Goal: Task Accomplishment & Management: Manage account settings

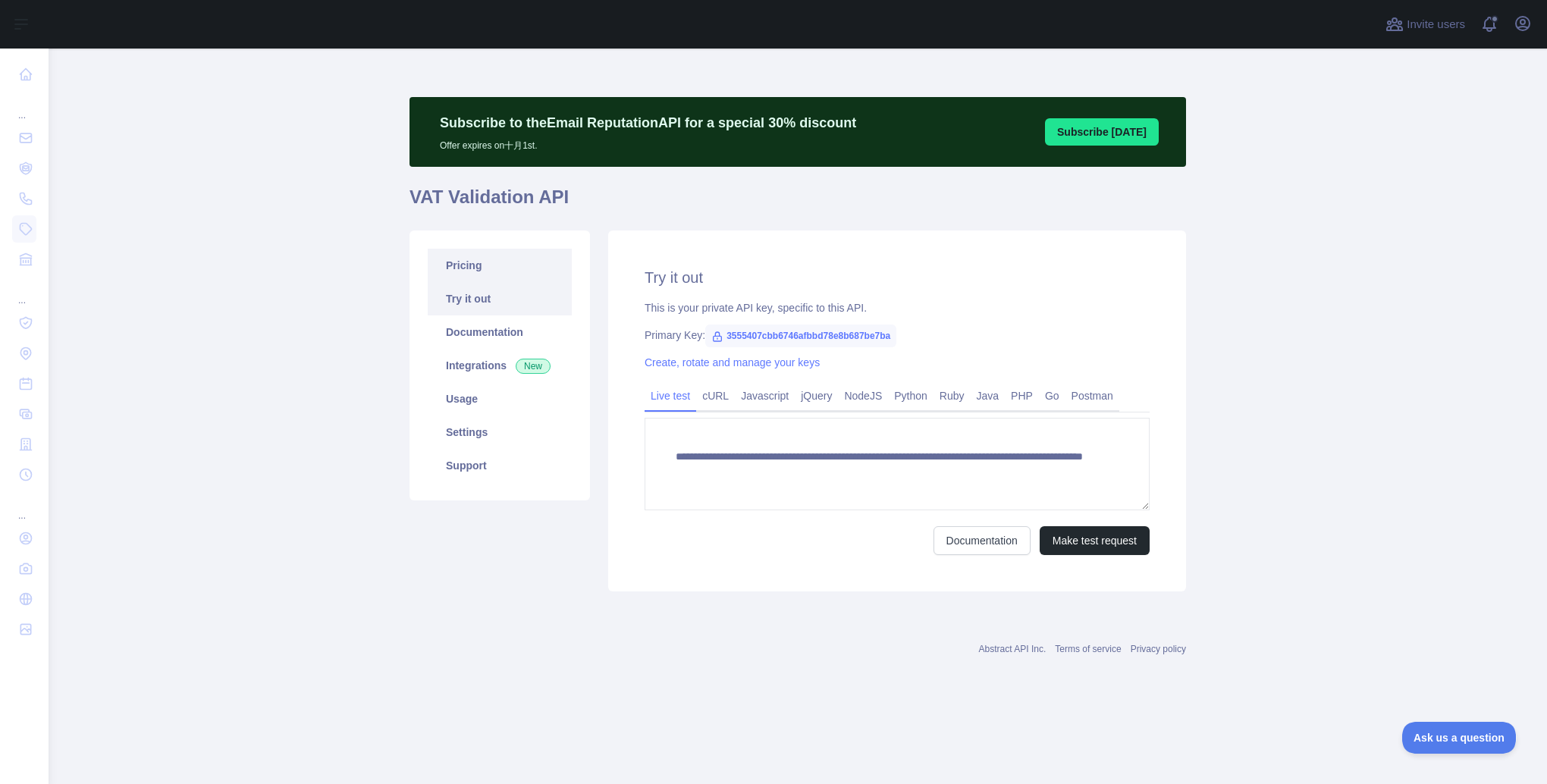
click at [461, 265] on link "Pricing" at bounding box center [500, 265] width 144 height 33
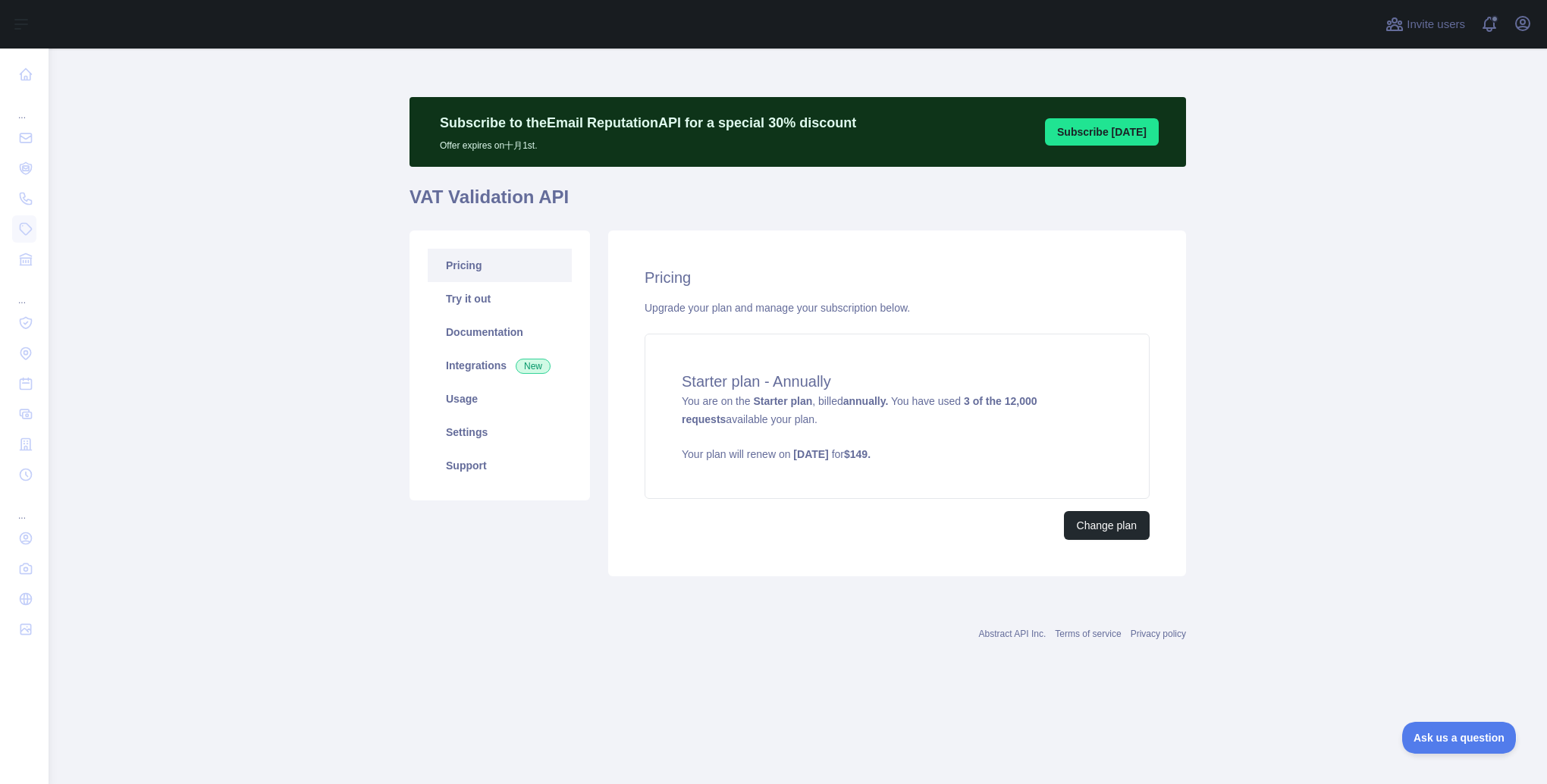
drag, startPoint x: 1464, startPoint y: 1, endPoint x: 1303, endPoint y: 599, distance: 619.3
click at [1303, 599] on main "Subscribe to the Email Reputation API for a special 30 % discount Offer expires…" at bounding box center [798, 416] width 1498 height 735
click at [1136, 522] on button "Change plan" at bounding box center [1106, 526] width 85 height 29
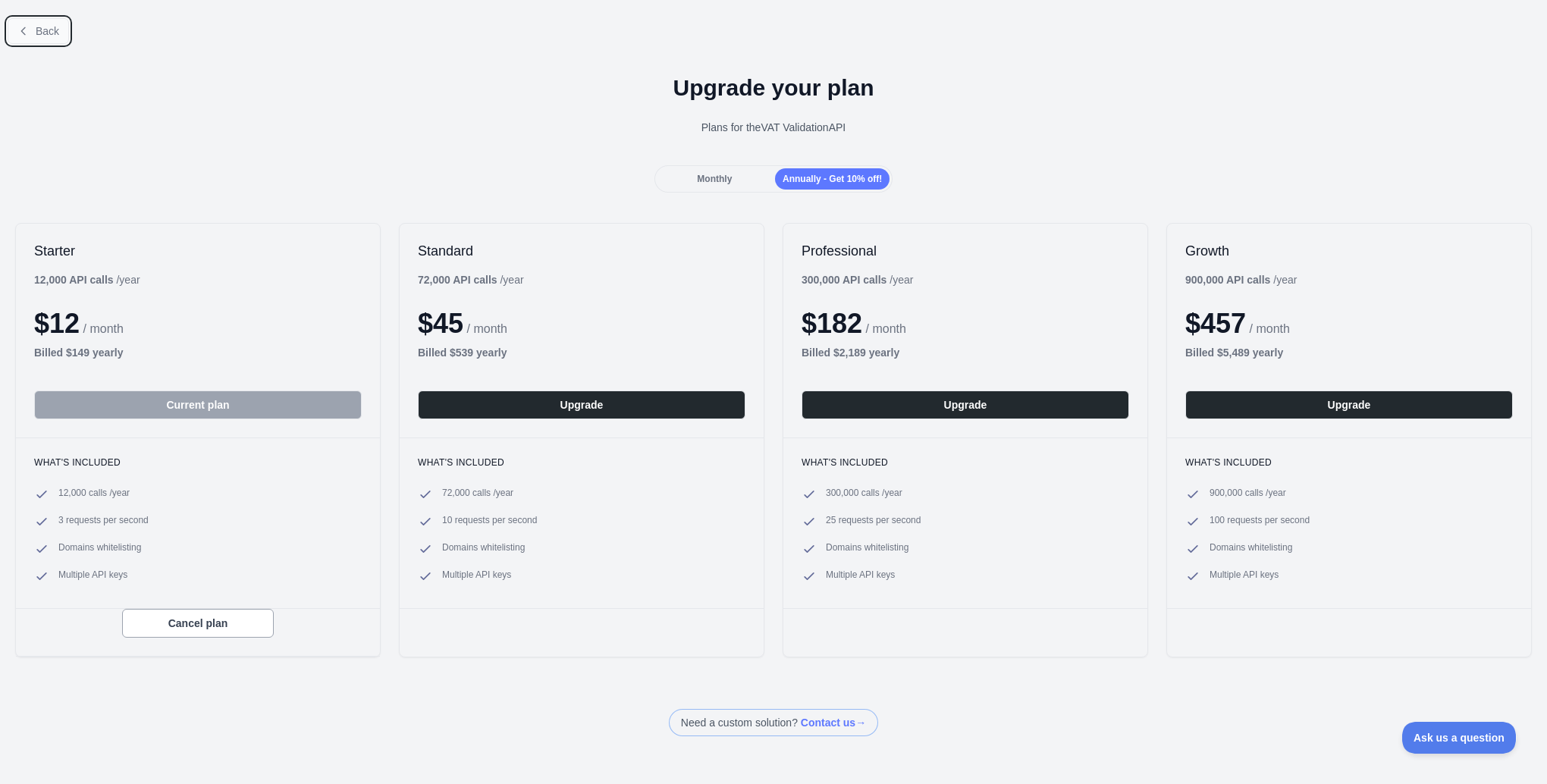
click at [27, 19] on button "Back" at bounding box center [38, 31] width 61 height 26
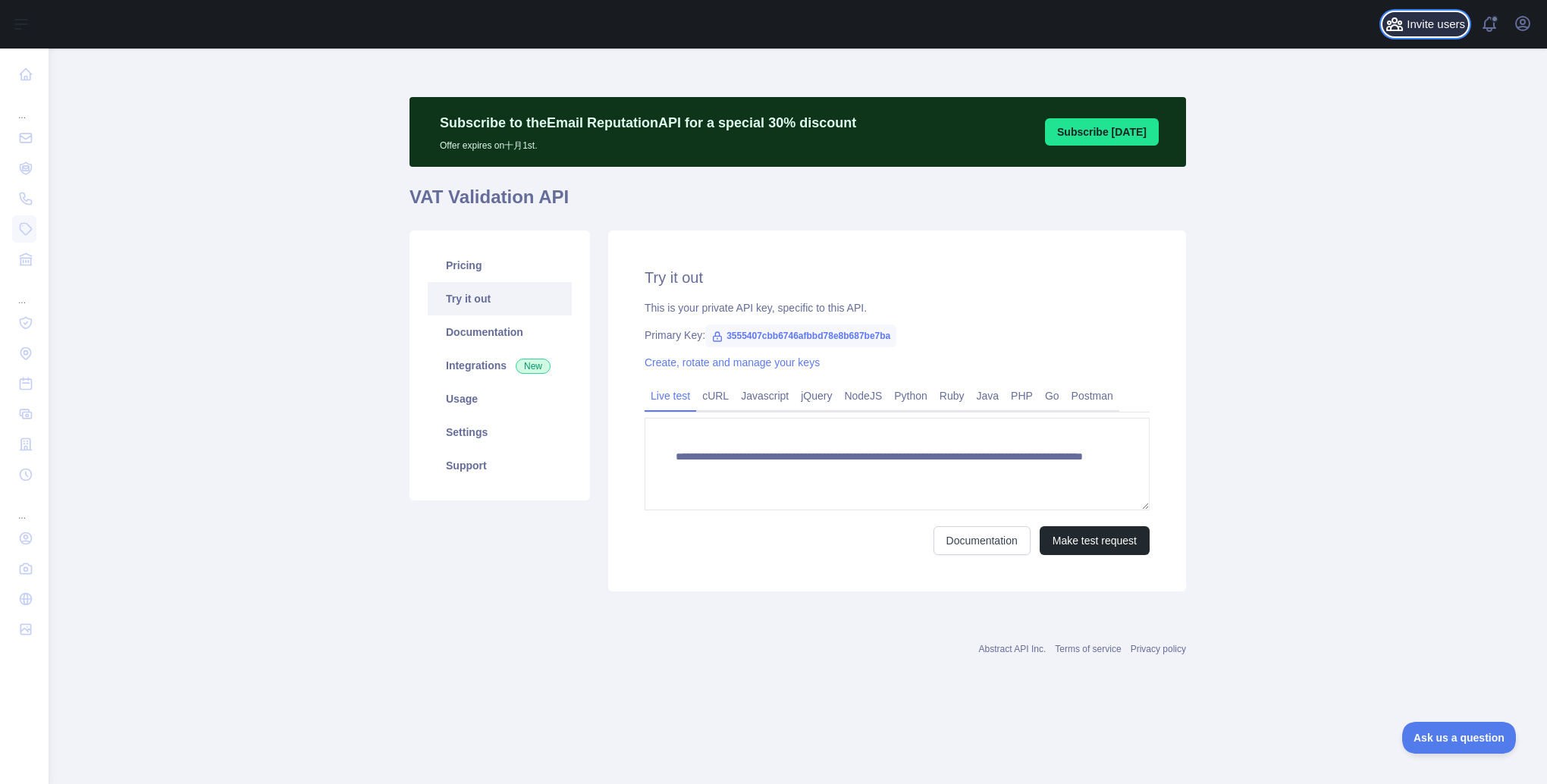
click at [1423, 23] on span "Invite users" at bounding box center [1435, 24] width 58 height 17
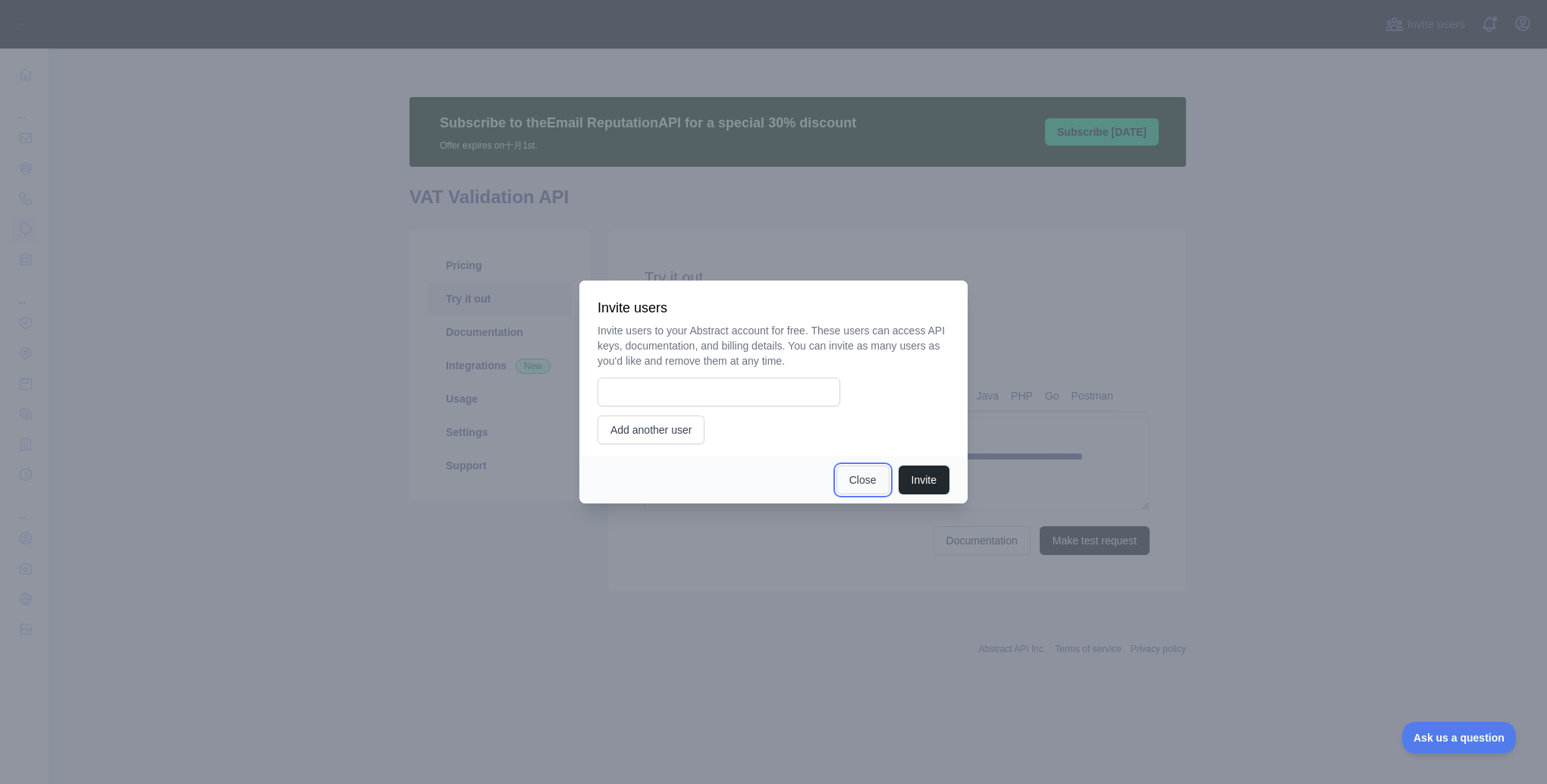
click at [854, 483] on button "Close" at bounding box center [863, 480] width 53 height 29
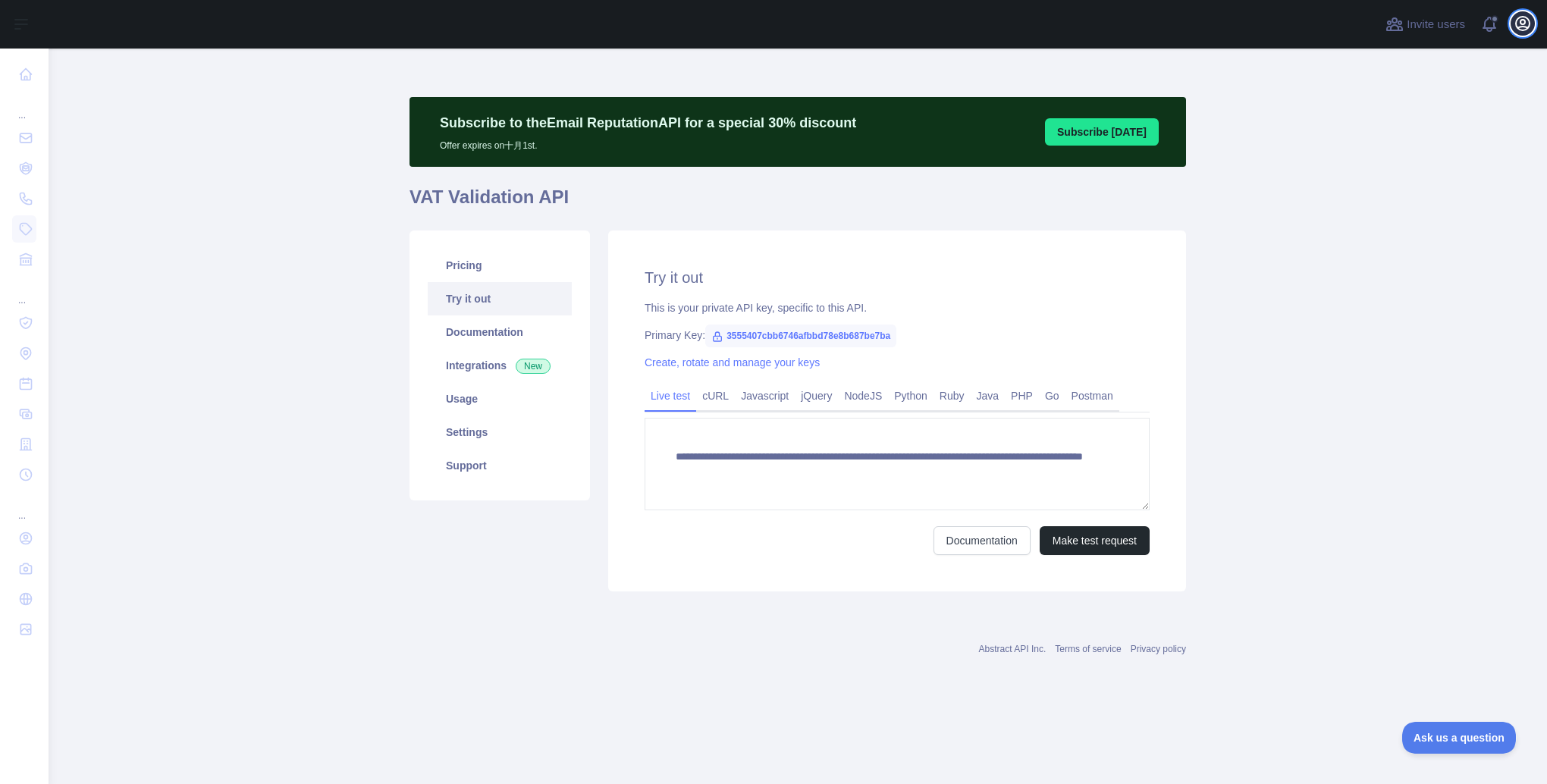
click at [1525, 21] on icon "button" at bounding box center [1523, 23] width 14 height 14
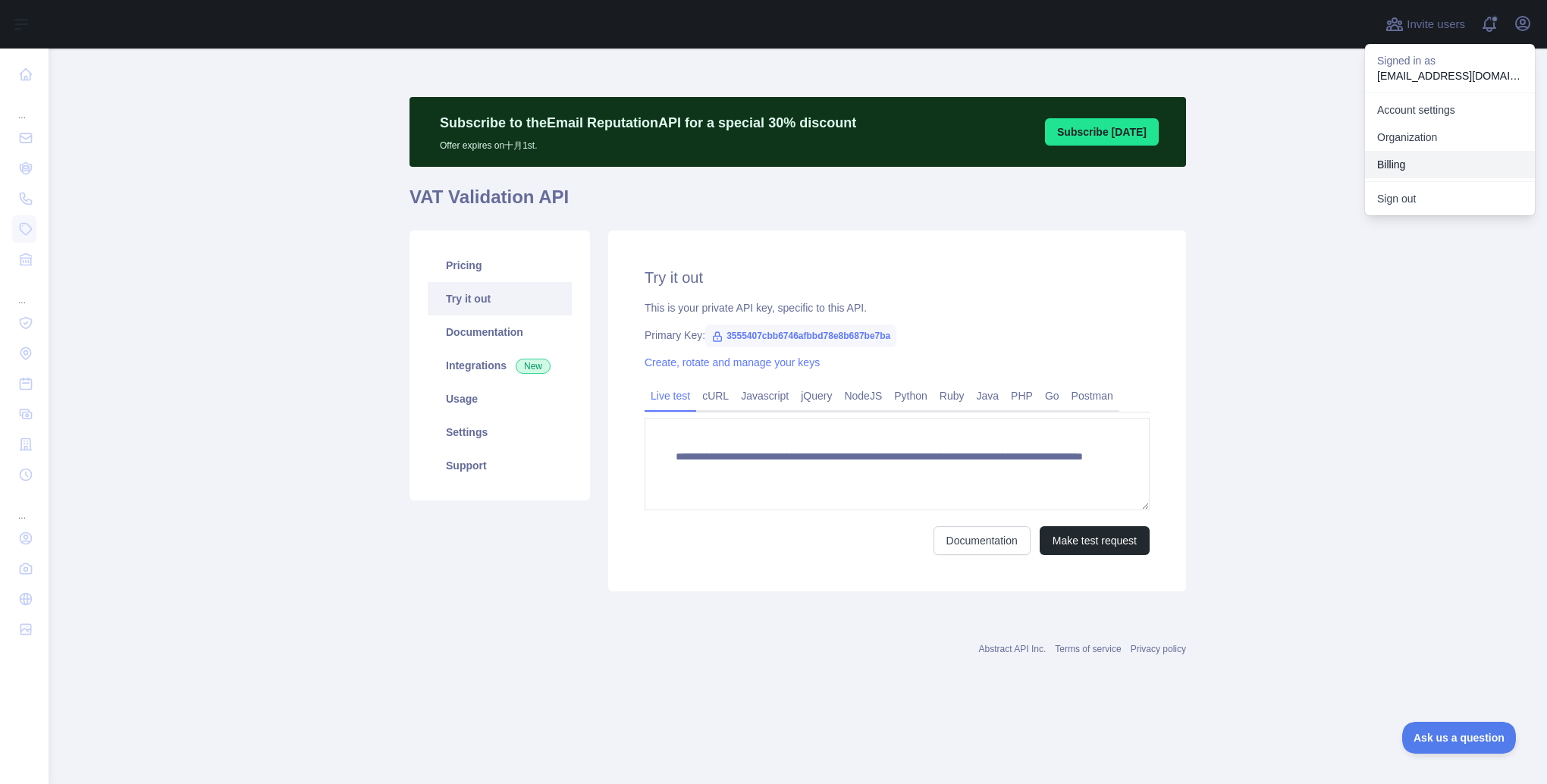
click at [1419, 165] on button "Billing" at bounding box center [1449, 164] width 170 height 27
